Goal: Task Accomplishment & Management: Manage account settings

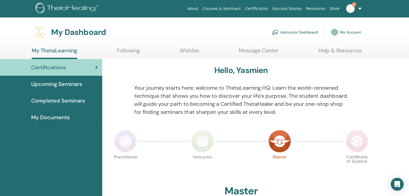
click at [290, 31] on link "Instructor Dashboard" at bounding box center [295, 32] width 46 height 12
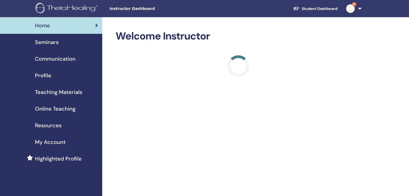
click at [45, 41] on span "Seminars" at bounding box center [47, 42] width 24 height 8
click at [55, 40] on span "Seminars" at bounding box center [47, 42] width 24 height 8
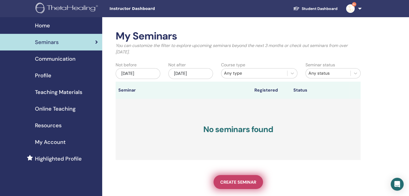
click at [237, 180] on span "Create seminar" at bounding box center [238, 183] width 36 height 6
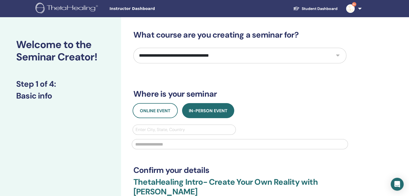
click at [340, 55] on select "**********" at bounding box center [239, 56] width 213 height 16
select select "*"
click at [133, 48] on select "**********" at bounding box center [239, 56] width 213 height 16
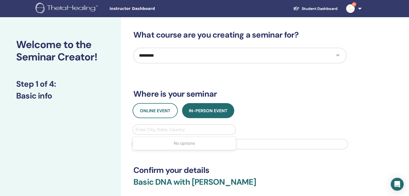
click at [188, 129] on div at bounding box center [184, 130] width 97 height 8
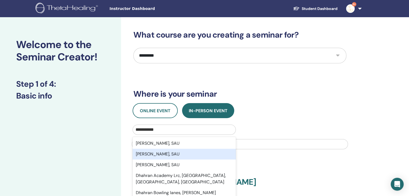
type input "**********"
click at [275, 107] on div "Online Event In-Person Event" at bounding box center [239, 110] width 221 height 15
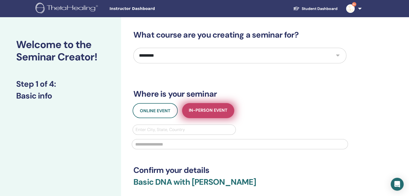
click at [198, 110] on span "In-Person Event" at bounding box center [208, 111] width 39 height 7
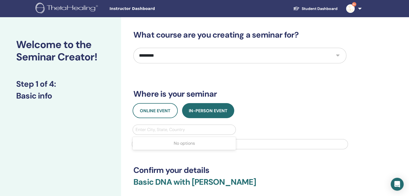
click at [167, 130] on div at bounding box center [184, 130] width 97 height 8
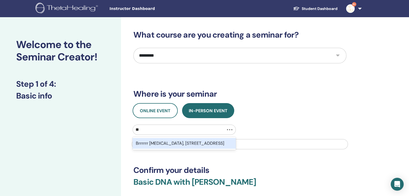
type input "*"
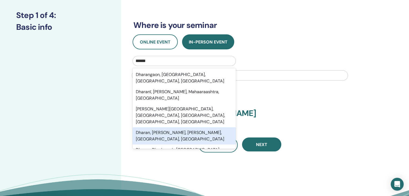
scroll to position [70, 0]
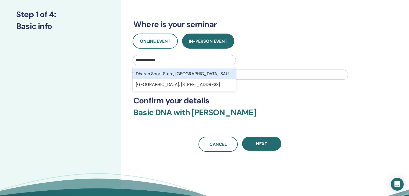
type input "**********"
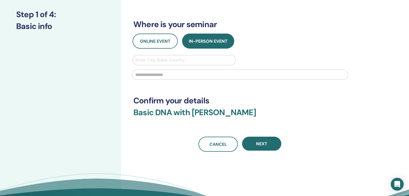
click at [271, 115] on h3 "Basic DNA with Yasmien Khoja" at bounding box center [239, 116] width 213 height 16
click at [162, 59] on div at bounding box center [184, 60] width 97 height 8
type input "*****"
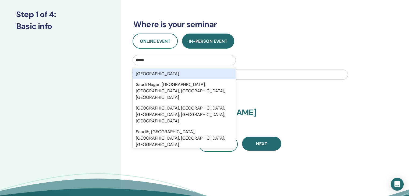
click at [161, 72] on div "Saudi Arabia" at bounding box center [184, 74] width 103 height 11
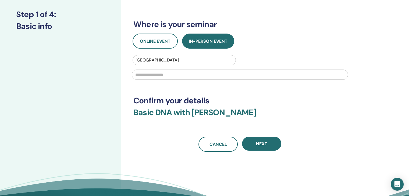
click at [161, 76] on input "text" at bounding box center [240, 75] width 216 height 10
click at [193, 75] on input "**********" at bounding box center [240, 75] width 216 height 10
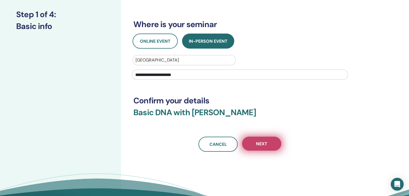
type input "**********"
click at [256, 142] on span "Next" at bounding box center [261, 144] width 11 height 6
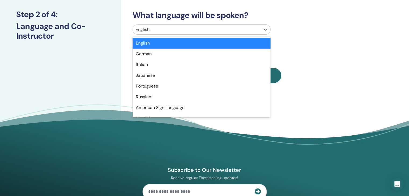
click at [185, 31] on div at bounding box center [197, 30] width 122 height 8
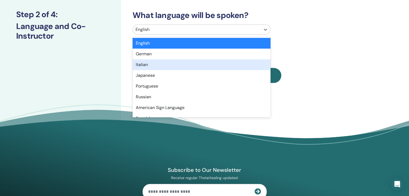
click at [181, 61] on div "Italian" at bounding box center [202, 64] width 138 height 11
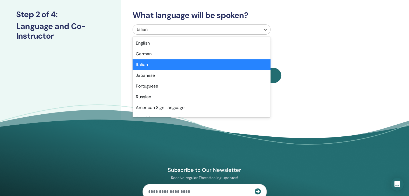
click at [195, 28] on div at bounding box center [197, 30] width 122 height 8
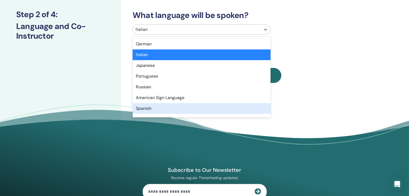
scroll to position [21, 0]
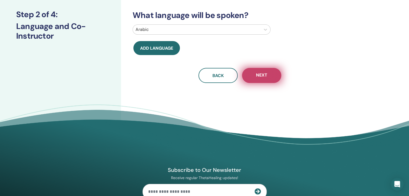
click at [267, 76] on span "Next" at bounding box center [261, 75] width 11 height 7
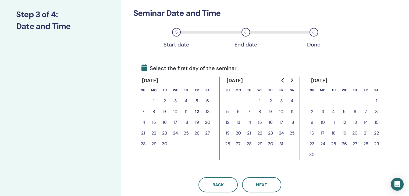
click at [153, 111] on button "8" at bounding box center [154, 112] width 11 height 11
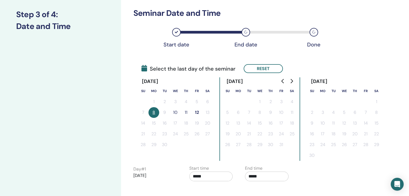
click at [199, 111] on button "12" at bounding box center [197, 112] width 11 height 11
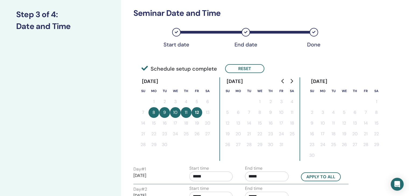
click at [202, 112] on button "12" at bounding box center [197, 112] width 11 height 11
click at [241, 69] on button "Reset" at bounding box center [244, 68] width 39 height 9
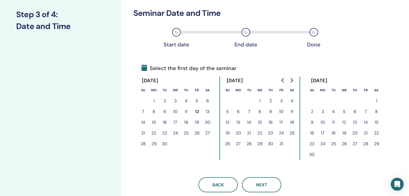
click at [155, 122] on button "15" at bounding box center [154, 122] width 11 height 11
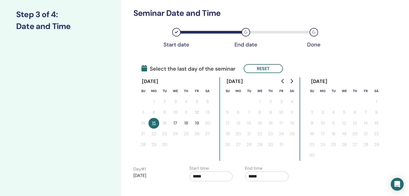
click at [186, 123] on button "18" at bounding box center [186, 123] width 11 height 11
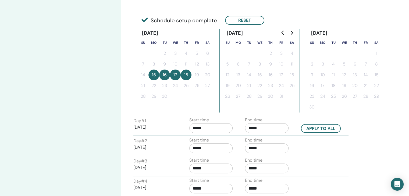
scroll to position [118, 0]
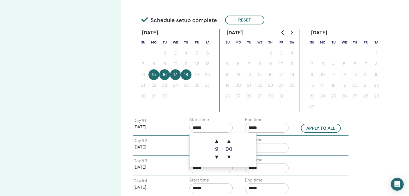
click at [208, 126] on input "*****" at bounding box center [211, 128] width 44 height 10
click at [217, 140] on span "▲" at bounding box center [216, 141] width 11 height 11
type input "*****"
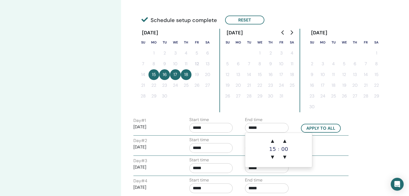
click at [265, 127] on input "*****" at bounding box center [267, 128] width 44 height 10
click at [273, 156] on span "▼" at bounding box center [272, 157] width 11 height 11
click at [274, 141] on span "▲" at bounding box center [272, 141] width 11 height 11
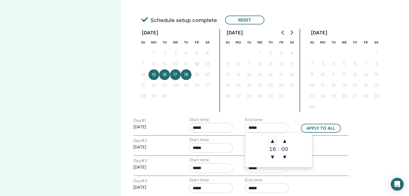
click at [274, 141] on span "▲" at bounding box center [272, 141] width 11 height 11
type input "*****"
click at [381, 130] on div "Time Zone Time Zone (GMT-8) US/Alaska Seminar Date and Time Start date End date…" at bounding box center [257, 99] width 273 height 401
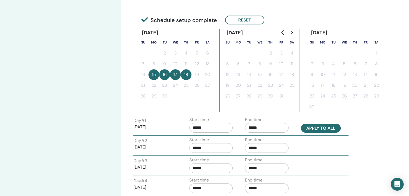
click at [318, 130] on button "Apply to all" at bounding box center [321, 128] width 40 height 9
type input "*****"
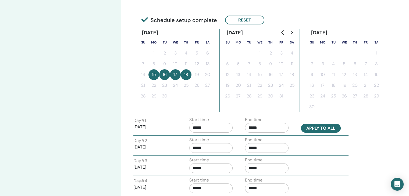
type input "*****"
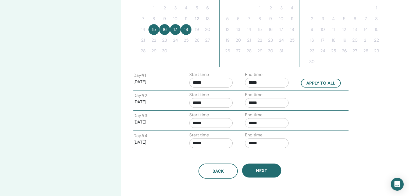
scroll to position [164, 0]
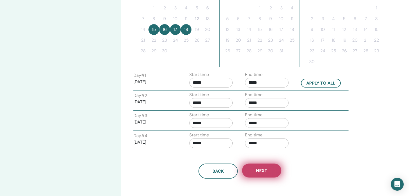
click at [271, 171] on button "Next" at bounding box center [261, 171] width 39 height 14
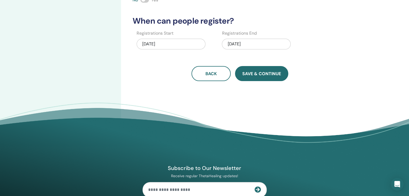
click at [257, 74] on span "Save & Continue" at bounding box center [261, 74] width 39 height 6
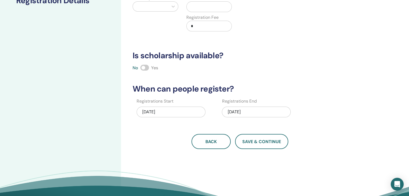
scroll to position [0, 0]
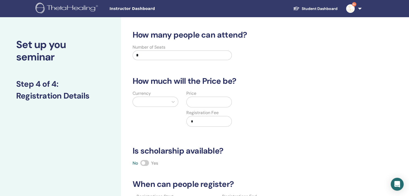
click at [164, 49] on label "Number of Seats" at bounding box center [149, 47] width 33 height 6
click at [157, 51] on input "*" at bounding box center [182, 56] width 99 height 10
type input "**"
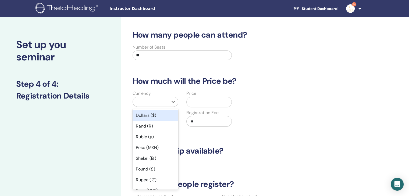
click at [168, 104] on div at bounding box center [151, 102] width 36 height 10
type input "**"
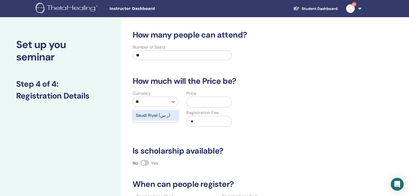
click at [160, 114] on div "Saudi Riyal (ر.س)" at bounding box center [156, 115] width 46 height 11
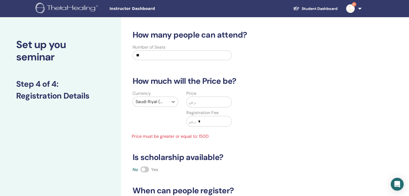
click at [201, 101] on input "text" at bounding box center [214, 102] width 36 height 10
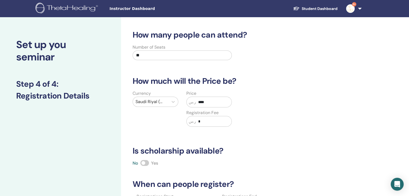
type input "****"
click at [205, 120] on input "*" at bounding box center [214, 121] width 36 height 10
type input "*"
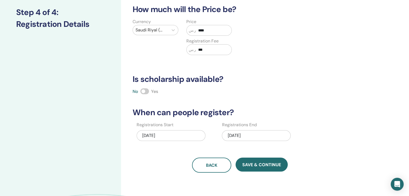
scroll to position [72, 0]
type input "***"
click at [154, 91] on span "Yes" at bounding box center [154, 92] width 7 height 6
click at [146, 92] on span at bounding box center [144, 91] width 9 height 6
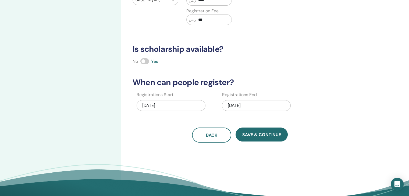
scroll to position [103, 0]
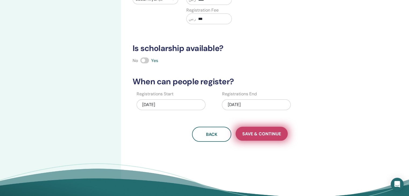
click at [260, 137] on button "Save & Continue" at bounding box center [262, 134] width 52 height 14
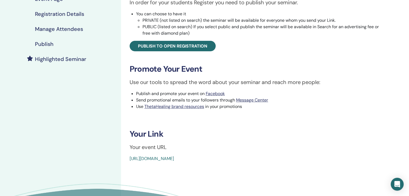
scroll to position [102, 0]
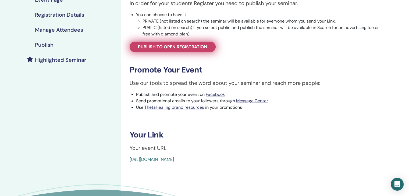
click at [186, 45] on span "Publish to open registration" at bounding box center [172, 47] width 69 height 6
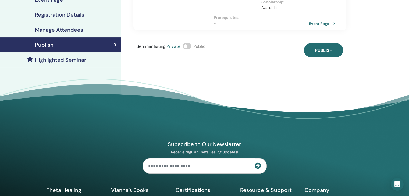
click at [189, 43] on span at bounding box center [187, 46] width 9 height 6
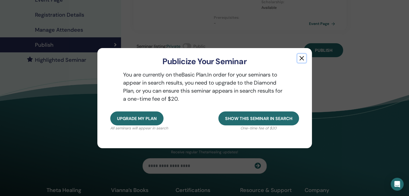
click at [302, 56] on button "button" at bounding box center [302, 58] width 9 height 9
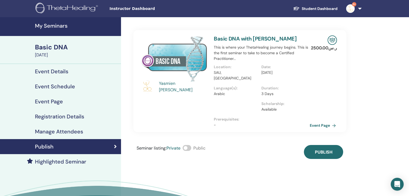
click at [314, 122] on link "Event Page" at bounding box center [324, 126] width 28 height 8
click at [319, 122] on link "Event Page" at bounding box center [324, 126] width 28 height 8
click at [69, 84] on h4 "Event Schedule" at bounding box center [55, 86] width 40 height 6
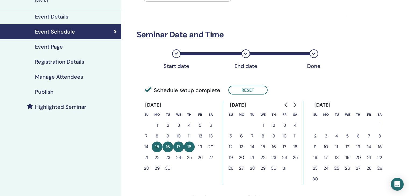
scroll to position [55, 0]
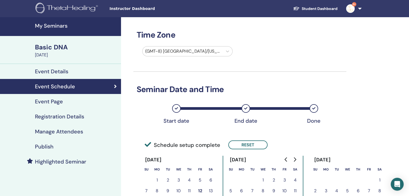
click at [43, 146] on h4 "Publish" at bounding box center [44, 147] width 19 height 6
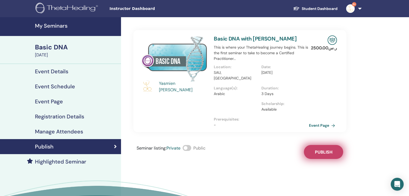
click at [322, 150] on span "Publish" at bounding box center [323, 153] width 17 height 6
click at [66, 73] on h4 "Event Details" at bounding box center [51, 71] width 33 height 6
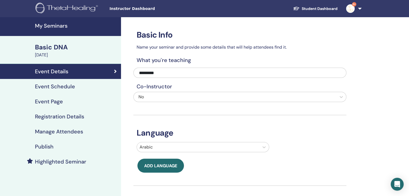
click at [59, 86] on h4 "Event Schedule" at bounding box center [55, 86] width 40 height 6
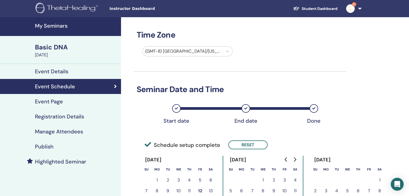
scroll to position [58, 0]
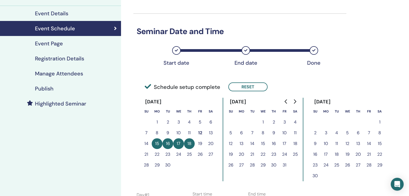
click at [53, 59] on h4 "Registration Details" at bounding box center [59, 58] width 49 height 6
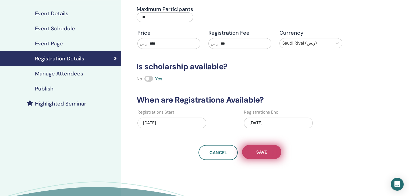
click at [260, 149] on button "Save" at bounding box center [261, 152] width 39 height 14
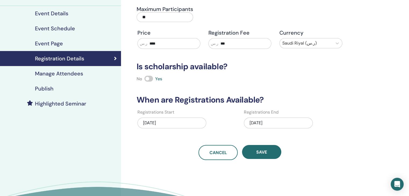
click at [74, 73] on h4 "Manage Attendees" at bounding box center [59, 73] width 48 height 6
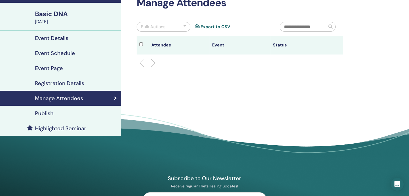
scroll to position [31, 0]
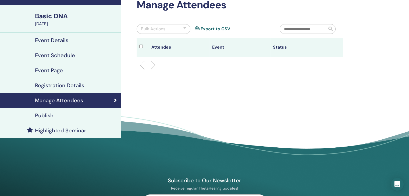
click at [70, 115] on div "Publish" at bounding box center [60, 115] width 112 height 6
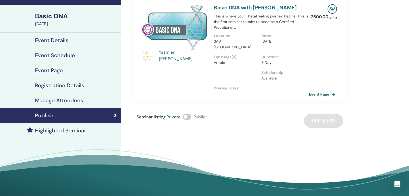
click at [189, 114] on span at bounding box center [187, 117] width 9 height 6
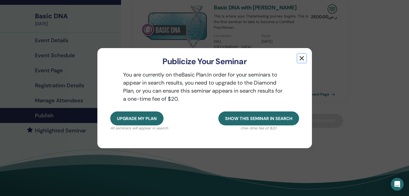
click at [301, 59] on button "button" at bounding box center [302, 58] width 9 height 9
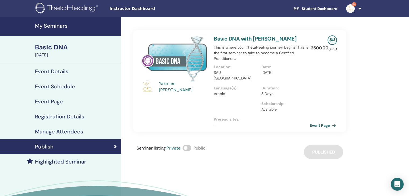
click at [317, 122] on link "Event Page" at bounding box center [324, 126] width 28 height 8
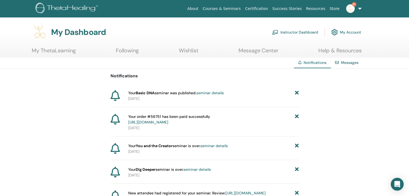
click at [210, 93] on link "seminar details" at bounding box center [209, 93] width 27 height 5
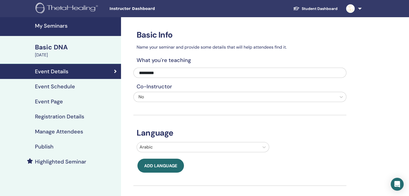
click at [47, 117] on h4 "Registration Details" at bounding box center [59, 117] width 49 height 6
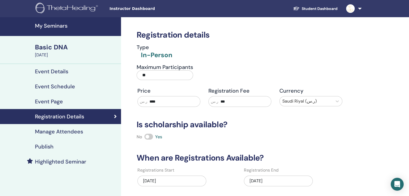
click at [0, 133] on link "Manage Attendees" at bounding box center [60, 131] width 121 height 15
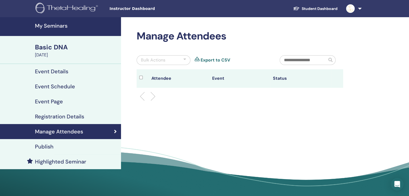
click at [55, 115] on h4 "Registration Details" at bounding box center [59, 117] width 49 height 6
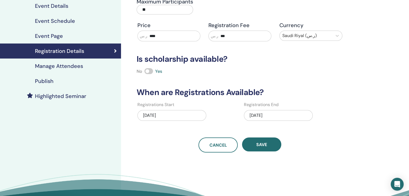
scroll to position [67, 0]
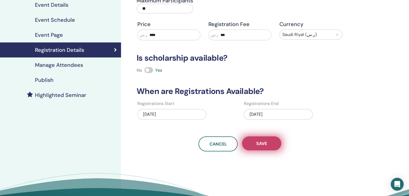
click at [267, 143] on span "Save" at bounding box center [261, 144] width 11 height 6
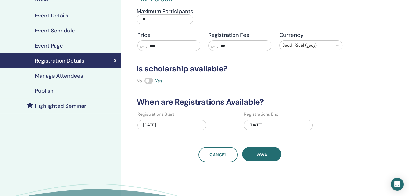
scroll to position [56, 0]
click at [265, 157] on button "Save" at bounding box center [261, 154] width 39 height 14
click at [47, 117] on div "My Seminars Basic DNA September 15, 2025 Event Details Event Schedule Event Pag…" at bounding box center [60, 99] width 121 height 277
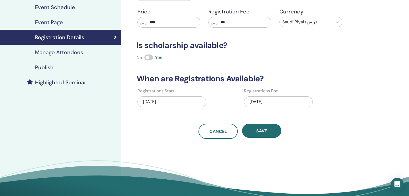
scroll to position [80, 0]
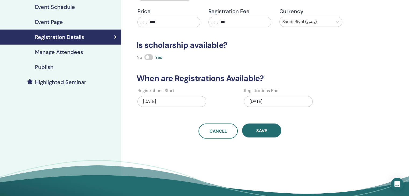
click at [184, 101] on div "[DATE]" at bounding box center [171, 101] width 69 height 11
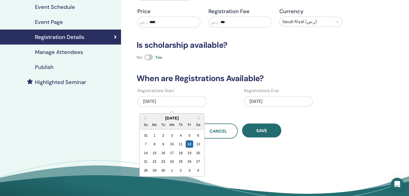
click at [298, 100] on div "09/18/2025" at bounding box center [278, 101] width 69 height 11
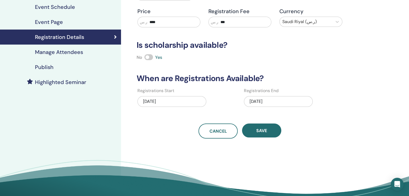
click at [328, 114] on div "Registration details Type In-Person Maximum Participants ** Price ر.س **** Regi…" at bounding box center [239, 38] width 213 height 201
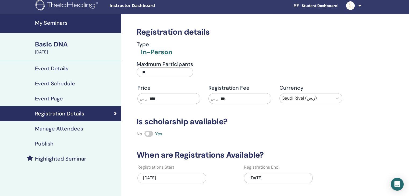
scroll to position [0, 0]
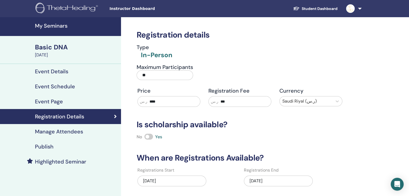
click at [56, 131] on h4 "Manage Attendees" at bounding box center [59, 132] width 48 height 6
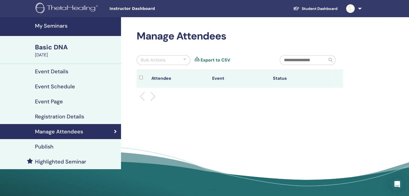
click at [158, 94] on ul at bounding box center [239, 96] width 197 height 6
click at [202, 61] on link "Export to CSV" at bounding box center [216, 60] width 30 height 6
click at [49, 148] on h4 "Publish" at bounding box center [44, 147] width 19 height 6
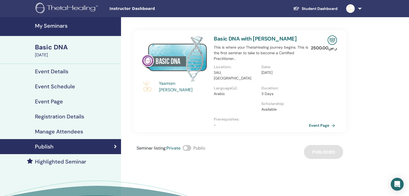
click at [250, 76] on div "Location : SAU, Saudi Arabia" at bounding box center [238, 74] width 48 height 21
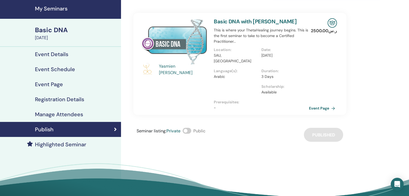
scroll to position [18, 0]
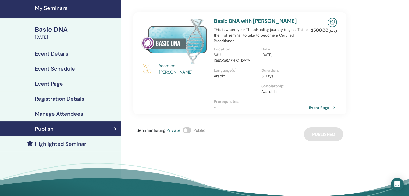
click at [238, 99] on p "Prerequisites :" at bounding box center [261, 102] width 95 height 6
click at [193, 53] on img at bounding box center [174, 41] width 66 height 47
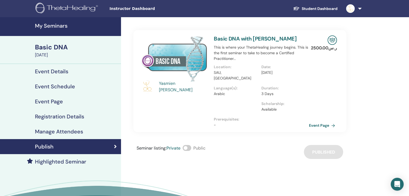
click at [193, 53] on img at bounding box center [174, 59] width 66 height 47
click at [188, 61] on img at bounding box center [174, 59] width 66 height 47
click at [186, 64] on img at bounding box center [174, 59] width 66 height 47
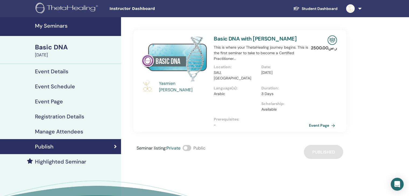
click at [237, 38] on link "Basic DNA with Yasmien Khoja" at bounding box center [255, 38] width 83 height 7
click at [56, 69] on h4 "Event Details" at bounding box center [51, 71] width 33 height 6
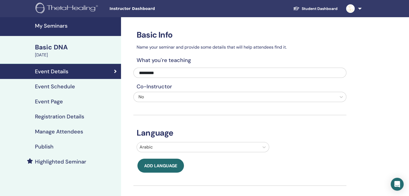
click at [48, 44] on div "Basic DNA" at bounding box center [76, 47] width 83 height 9
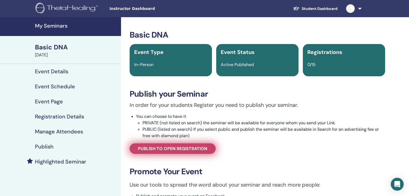
click at [159, 146] on span "Publish to open registration" at bounding box center [172, 149] width 69 height 6
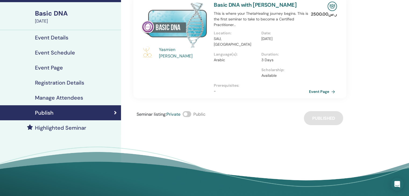
scroll to position [33, 0]
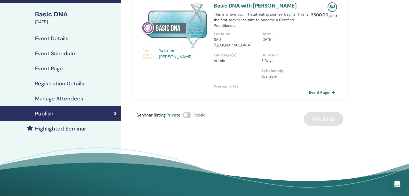
click at [173, 112] on span "Private" at bounding box center [174, 115] width 14 height 6
click at [190, 112] on span at bounding box center [187, 115] width 9 height 6
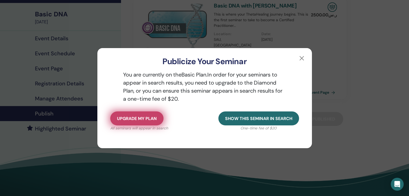
click at [147, 116] on span "Upgrade my plan" at bounding box center [137, 119] width 40 height 6
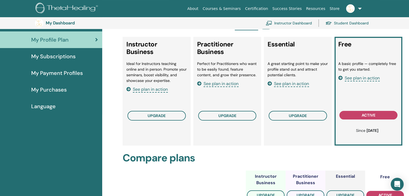
scroll to position [62, 0]
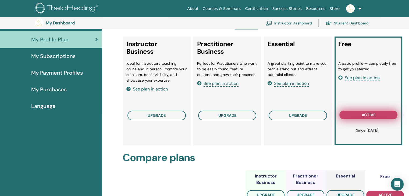
click at [364, 114] on span "active" at bounding box center [369, 115] width 14 height 4
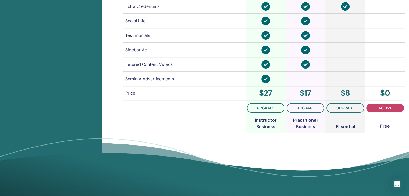
scroll to position [425, 0]
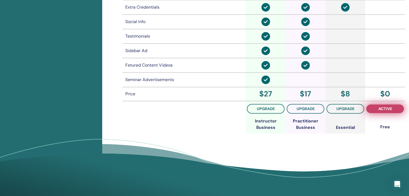
click at [383, 108] on span "active" at bounding box center [386, 109] width 14 height 4
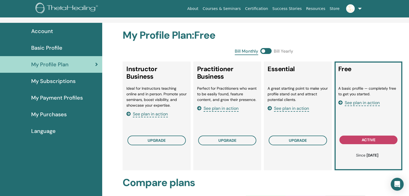
scroll to position [0, 0]
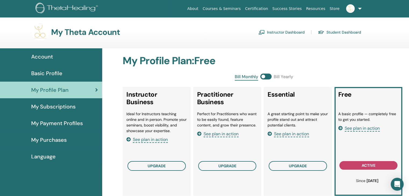
click at [362, 116] on li "A basic profile — completely free to get you started." at bounding box center [368, 116] width 61 height 11
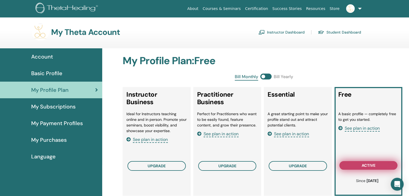
click at [367, 164] on span "active" at bounding box center [369, 166] width 14 height 4
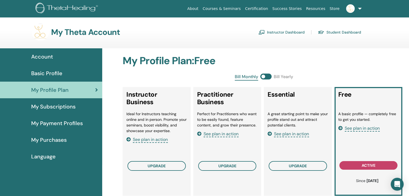
click at [367, 181] on b "Jan/11, 2023" at bounding box center [373, 181] width 12 height 5
click at [283, 33] on link "Instructor Dashboard" at bounding box center [282, 32] width 46 height 9
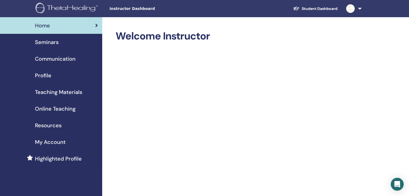
click at [43, 45] on span "Seminars" at bounding box center [47, 42] width 24 height 8
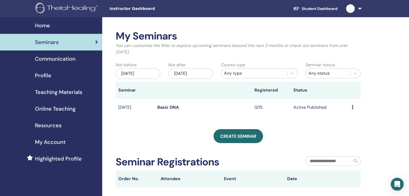
click at [353, 108] on icon at bounding box center [353, 107] width 2 height 4
click at [344, 111] on link "Preview" at bounding box center [346, 112] width 15 height 6
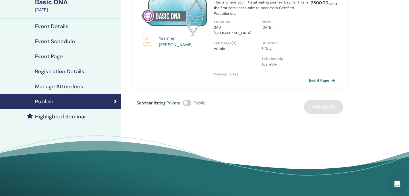
scroll to position [46, 0]
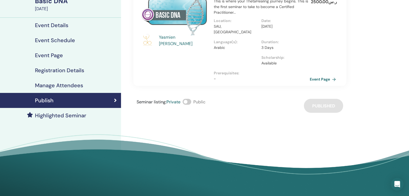
click at [321, 75] on link "Event Page" at bounding box center [324, 79] width 28 height 8
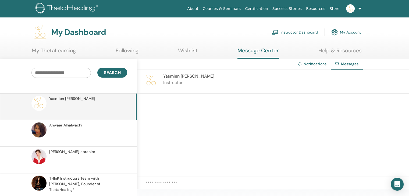
click at [342, 30] on link "My Account" at bounding box center [346, 32] width 30 height 12
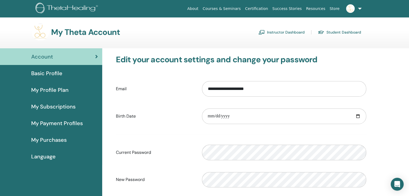
click at [276, 31] on link "Instructor Dashboard" at bounding box center [282, 32] width 46 height 9
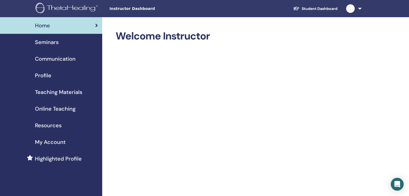
click at [45, 57] on span "Communication" at bounding box center [55, 59] width 41 height 8
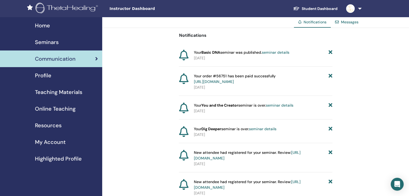
click at [274, 52] on link "seminar details" at bounding box center [275, 52] width 27 height 5
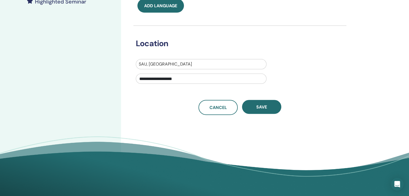
scroll to position [160, 0]
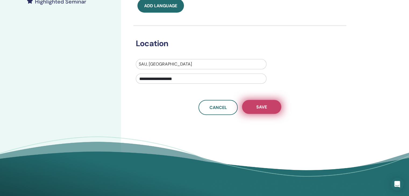
click at [270, 106] on button "Save" at bounding box center [261, 107] width 39 height 14
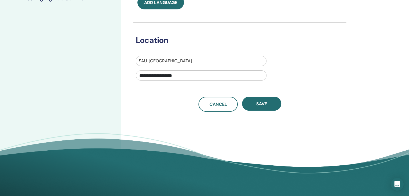
scroll to position [165, 0]
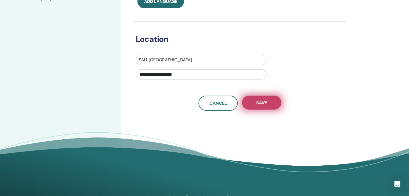
click at [268, 105] on button "Save" at bounding box center [261, 103] width 39 height 14
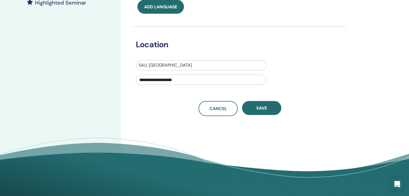
scroll to position [160, 0]
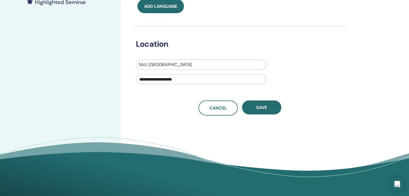
click at [253, 115] on div "Save" at bounding box center [261, 108] width 39 height 15
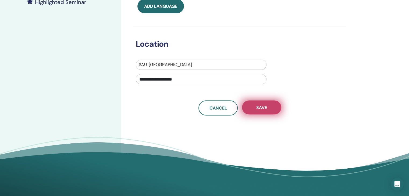
click at [258, 111] on button "Save" at bounding box center [261, 108] width 39 height 14
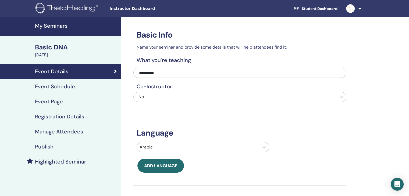
click at [61, 87] on h4 "Event Schedule" at bounding box center [55, 86] width 40 height 6
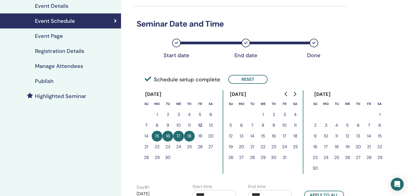
scroll to position [63, 0]
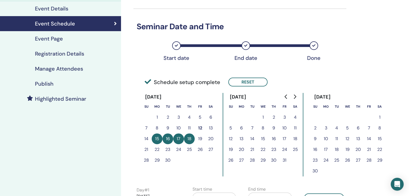
click at [49, 39] on h4 "Event Page" at bounding box center [49, 39] width 28 height 6
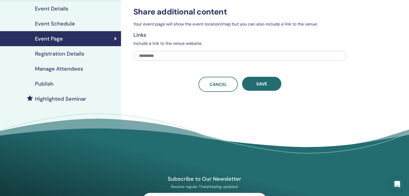
click at [146, 55] on input "text" at bounding box center [239, 56] width 213 height 10
click at [94, 52] on div "Registration Details" at bounding box center [60, 54] width 112 height 6
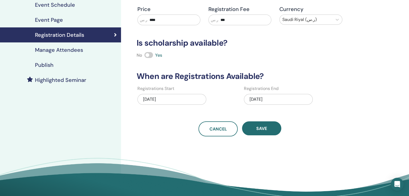
scroll to position [80, 0]
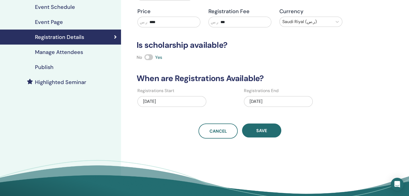
click at [54, 52] on h4 "Manage Attendees" at bounding box center [59, 52] width 48 height 6
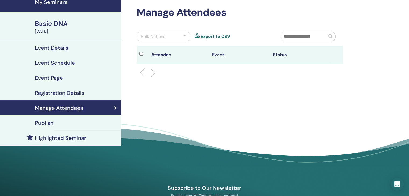
scroll to position [19, 0]
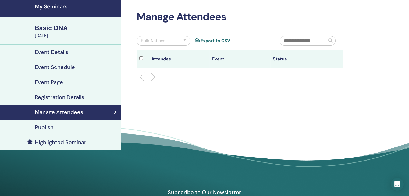
click at [154, 58] on th "Attendee" at bounding box center [179, 59] width 61 height 19
click at [188, 38] on div "Bulk Actions" at bounding box center [164, 41] width 54 height 10
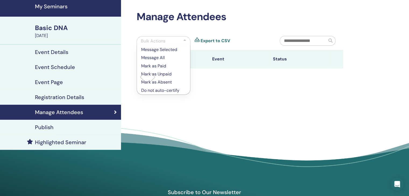
scroll to position [22, 0]
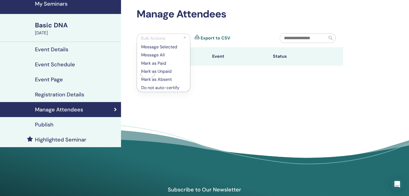
click at [197, 84] on div "Manage Attendees Bulk Actions Message Selected Message All Mark as Paid Mark as…" at bounding box center [257, 86] width 273 height 183
click at [199, 77] on ul at bounding box center [239, 74] width 197 height 6
click at [185, 36] on div at bounding box center [184, 38] width 3 height 6
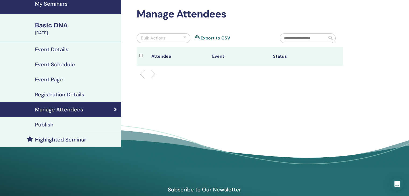
click at [56, 127] on div "Publish" at bounding box center [60, 125] width 112 height 6
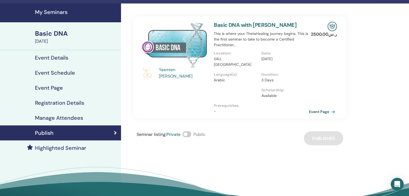
scroll to position [12, 0]
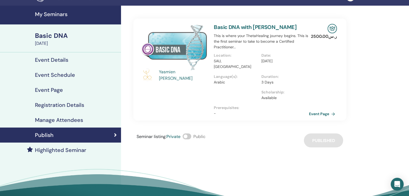
click at [190, 134] on span at bounding box center [187, 137] width 9 height 6
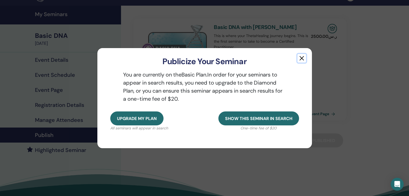
click at [301, 58] on button "button" at bounding box center [302, 58] width 9 height 9
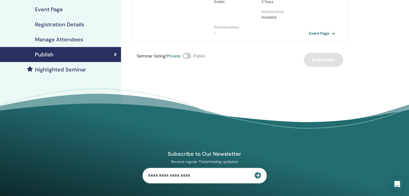
scroll to position [93, 0]
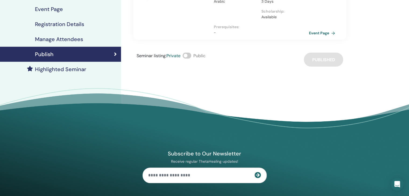
click at [326, 57] on div "Seminar listing : Private Public Published" at bounding box center [239, 60] width 213 height 14
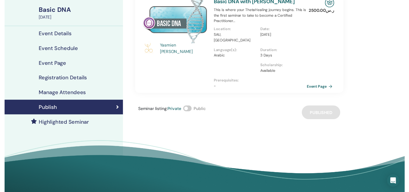
scroll to position [0, 0]
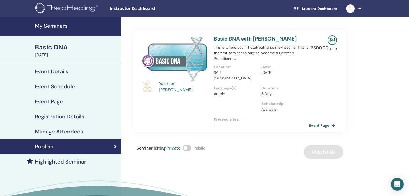
click at [56, 161] on h4 "Highlighted Seminar" at bounding box center [60, 162] width 51 height 6
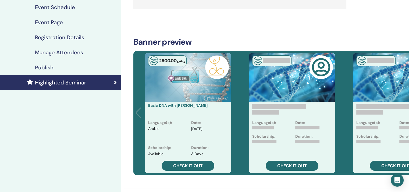
scroll to position [80, 0]
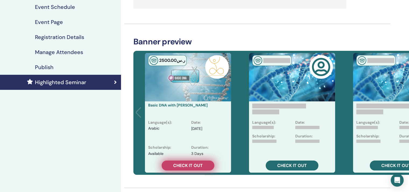
click at [186, 163] on span "Check it out" at bounding box center [188, 166] width 30 height 6
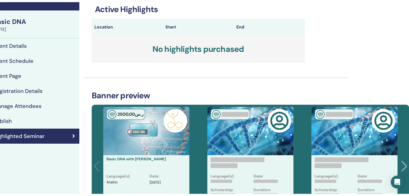
scroll to position [28, 0]
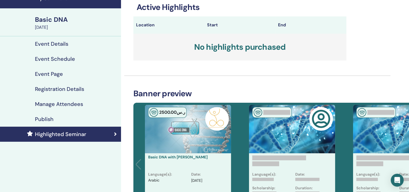
click at [61, 25] on div "September 15, 2025" at bounding box center [76, 27] width 83 height 6
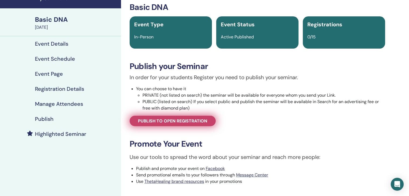
click at [152, 121] on span "Publish to open registration" at bounding box center [172, 121] width 69 height 6
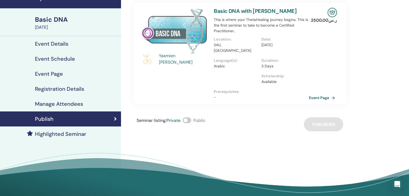
click at [112, 119] on div "Publish" at bounding box center [60, 119] width 112 height 6
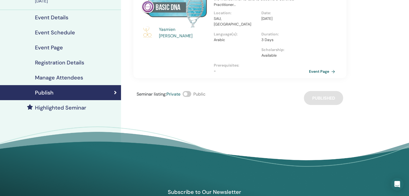
scroll to position [54, 0]
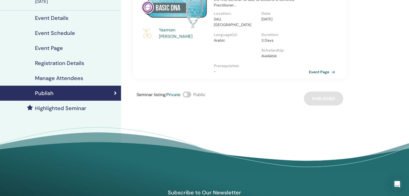
click at [327, 92] on div "Seminar listing : Private Public Published" at bounding box center [239, 99] width 213 height 14
click at [86, 81] on div "Manage Attendees" at bounding box center [60, 78] width 112 height 6
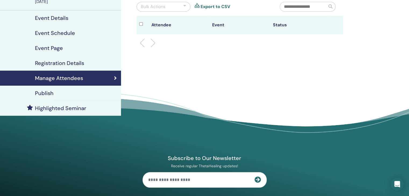
click at [77, 94] on div "Publish" at bounding box center [60, 93] width 112 height 6
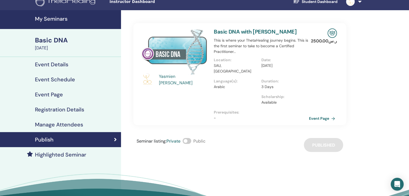
scroll to position [6, 0]
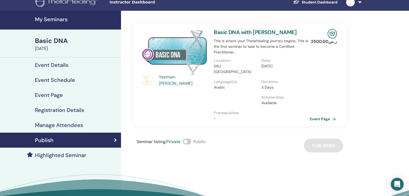
click at [315, 115] on link "Event Page" at bounding box center [324, 119] width 28 height 8
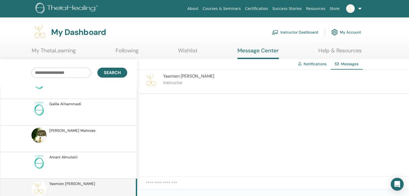
click at [179, 80] on p "Instructor" at bounding box center [188, 83] width 51 height 6
click at [176, 79] on span "[PERSON_NAME]" at bounding box center [188, 76] width 51 height 6
click at [397, 184] on icon "Open Intercom Messenger" at bounding box center [397, 184] width 6 height 7
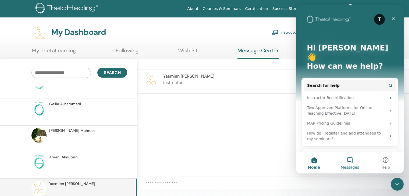
click at [350, 163] on button "Messages" at bounding box center [350, 163] width 36 height 22
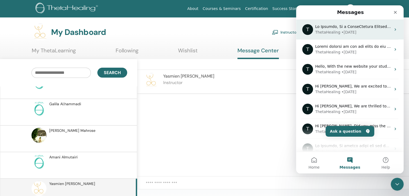
click at [334, 30] on div "ThetaHealing" at bounding box center [327, 33] width 25 height 6
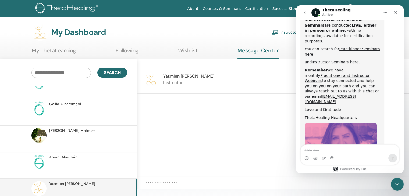
scroll to position [298, 0]
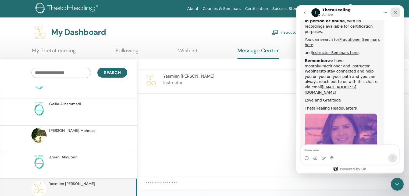
click at [396, 14] on icon "Close" at bounding box center [395, 12] width 4 height 4
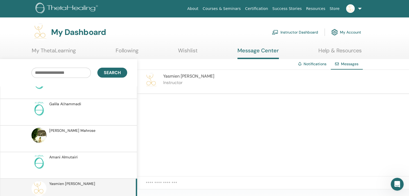
click at [317, 9] on link "Resources" at bounding box center [316, 9] width 24 height 10
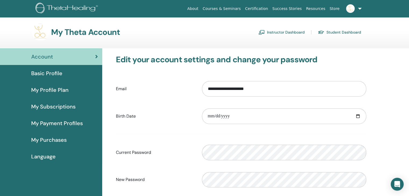
click at [282, 31] on link "Instructor Dashboard" at bounding box center [282, 32] width 46 height 9
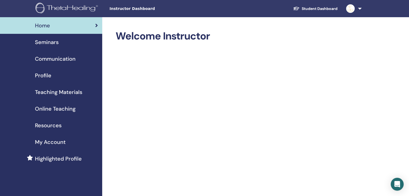
click at [59, 92] on span "Teaching Materials" at bounding box center [58, 92] width 47 height 8
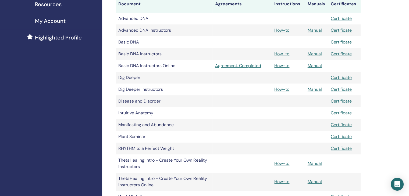
scroll to position [86, 0]
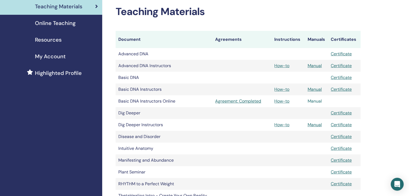
click at [315, 102] on link "Manual" at bounding box center [315, 101] width 14 height 6
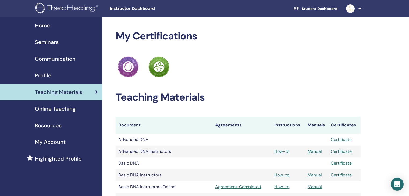
scroll to position [86, 0]
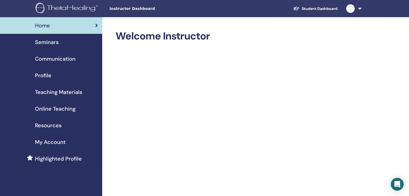
click at [55, 95] on span "Teaching Materials" at bounding box center [58, 92] width 47 height 8
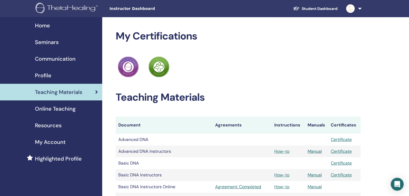
click at [46, 43] on span "Seminars" at bounding box center [47, 42] width 24 height 8
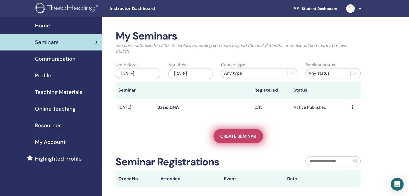
click at [249, 135] on span "Create seminar" at bounding box center [238, 137] width 36 height 6
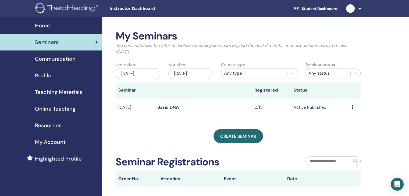
click at [352, 107] on icon at bounding box center [353, 107] width 2 height 4
click at [342, 120] on link "Edit" at bounding box center [342, 120] width 8 height 6
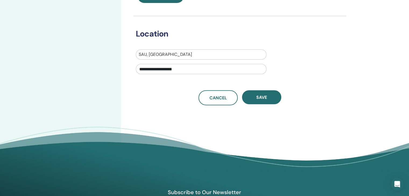
scroll to position [180, 0]
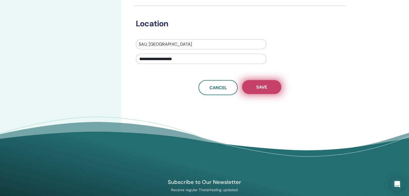
click at [261, 91] on button "Save" at bounding box center [261, 87] width 39 height 14
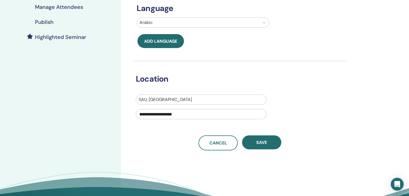
scroll to position [154, 0]
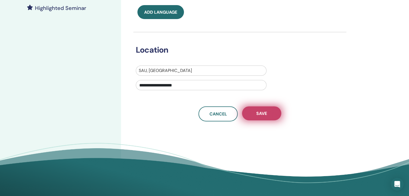
click at [263, 118] on button "Save" at bounding box center [261, 114] width 39 height 14
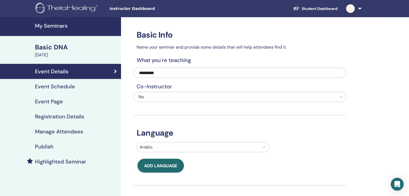
click at [45, 146] on h4 "Publish" at bounding box center [44, 147] width 19 height 6
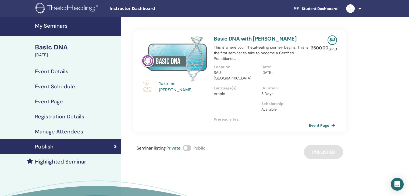
click at [172, 146] on span "Private" at bounding box center [174, 149] width 14 height 6
click at [198, 146] on span "Public" at bounding box center [199, 149] width 12 height 6
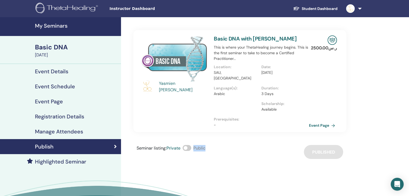
click at [198, 146] on span "Public" at bounding box center [199, 149] width 12 height 6
click at [200, 160] on div "Yasmien Khoja Basic DNA with Yasmien Khoja This is where your ThetaHealing jour…" at bounding box center [257, 125] width 273 height 217
click at [190, 145] on span at bounding box center [187, 148] width 9 height 6
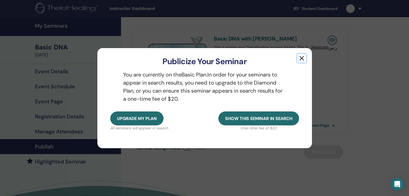
click at [300, 59] on button "button" at bounding box center [302, 58] width 9 height 9
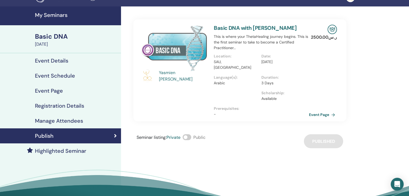
scroll to position [10, 0]
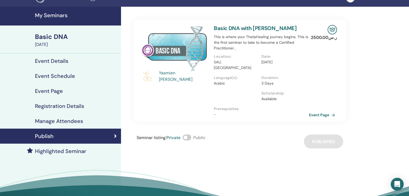
click at [195, 54] on img at bounding box center [174, 48] width 66 height 47
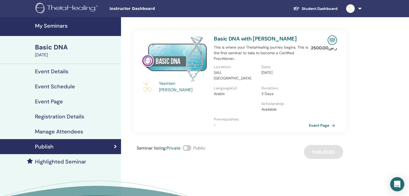
click at [395, 183] on icon "Open Intercom Messenger" at bounding box center [397, 184] width 6 height 7
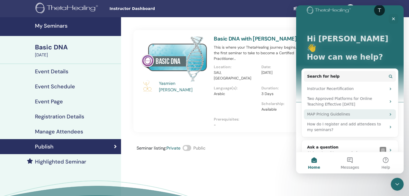
scroll to position [11, 0]
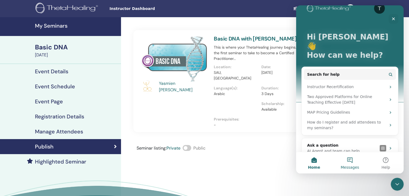
click at [354, 162] on button "Messages" at bounding box center [350, 163] width 36 height 22
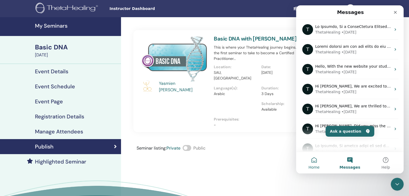
click at [319, 166] on span "Home" at bounding box center [314, 168] width 11 height 4
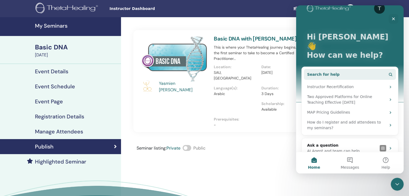
click at [337, 69] on button "Search for help" at bounding box center [350, 74] width 92 height 11
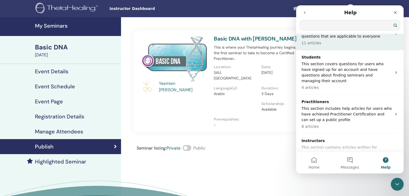
scroll to position [47, 0]
